Goal: Entertainment & Leisure: Consume media (video, audio)

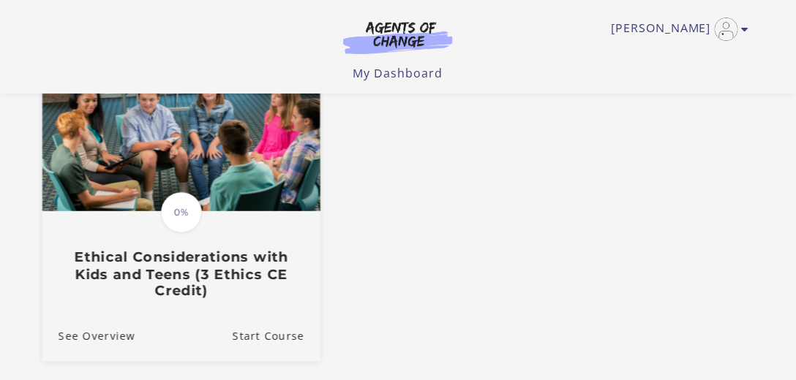
scroll to position [167, 0]
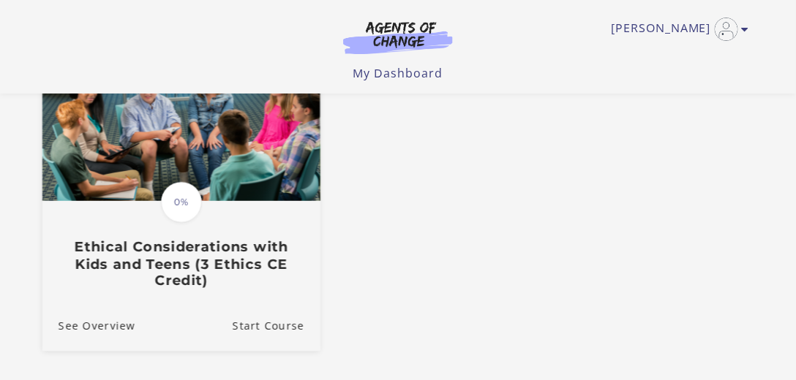
click at [171, 195] on span "0%" at bounding box center [181, 202] width 41 height 41
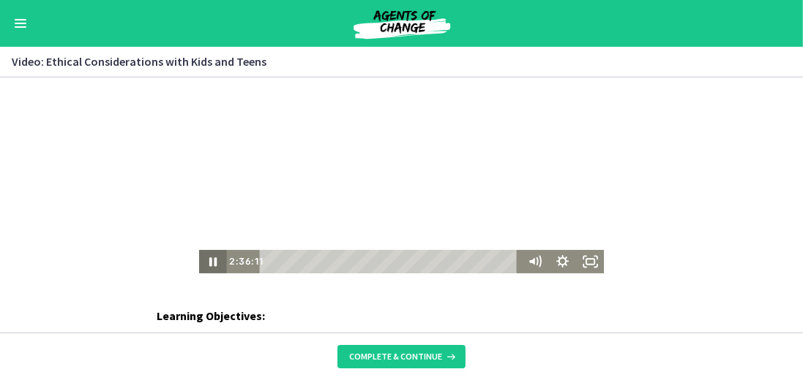
click at [214, 263] on icon "Pause" at bounding box center [213, 261] width 28 height 23
